Goal: Task Accomplishment & Management: Manage account settings

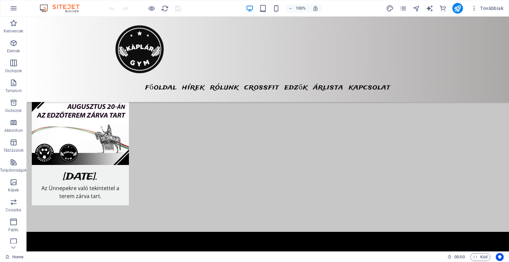
scroll to position [563, 0]
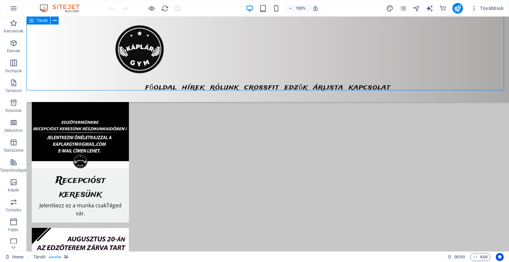
drag, startPoint x: 58, startPoint y: 86, endPoint x: 176, endPoint y: 87, distance: 117.9
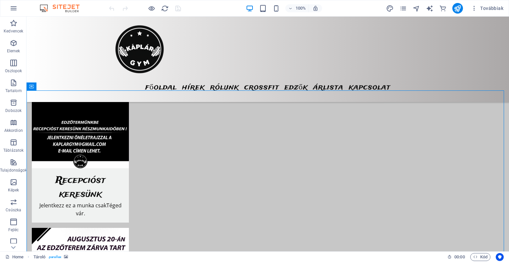
click at [28, 87] on div "Tároló" at bounding box center [38, 86] width 24 height 8
click at [55, 86] on icon at bounding box center [55, 86] width 4 height 7
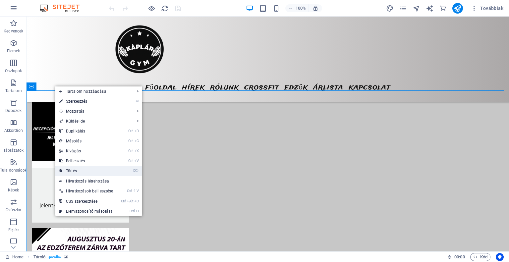
click at [100, 172] on link "⌦ Törlés" at bounding box center [86, 171] width 62 height 10
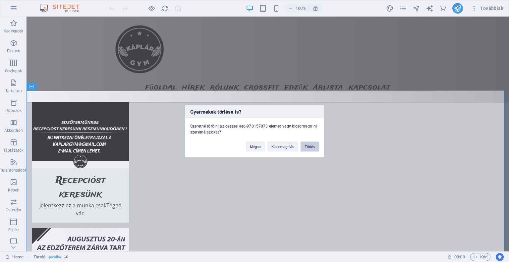
click at [313, 147] on button "Törlés" at bounding box center [309, 146] width 18 height 10
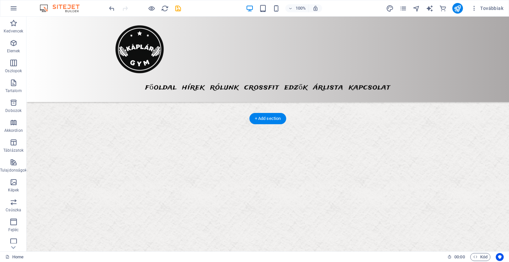
scroll to position [1159, 0]
click at [176, 11] on icon "save" at bounding box center [178, 9] width 8 height 8
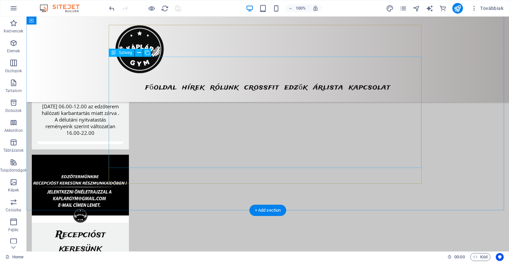
scroll to position [629, 0]
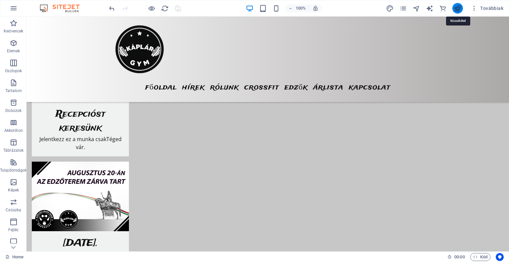
drag, startPoint x: 459, startPoint y: 10, endPoint x: 453, endPoint y: 11, distance: 6.0
click at [459, 10] on icon "publish" at bounding box center [457, 9] width 8 height 8
